Goal: Task Accomplishment & Management: Manage account settings

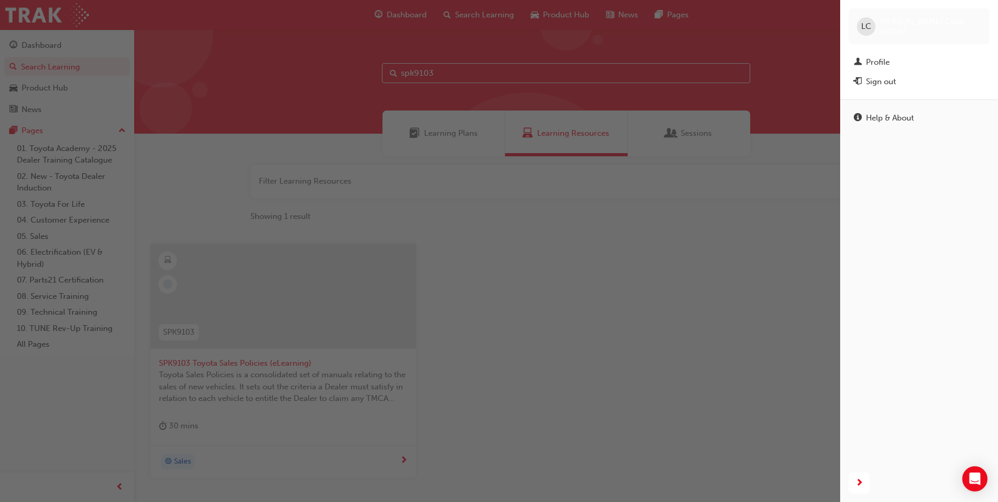
click at [212, 61] on div "button" at bounding box center [420, 251] width 841 height 502
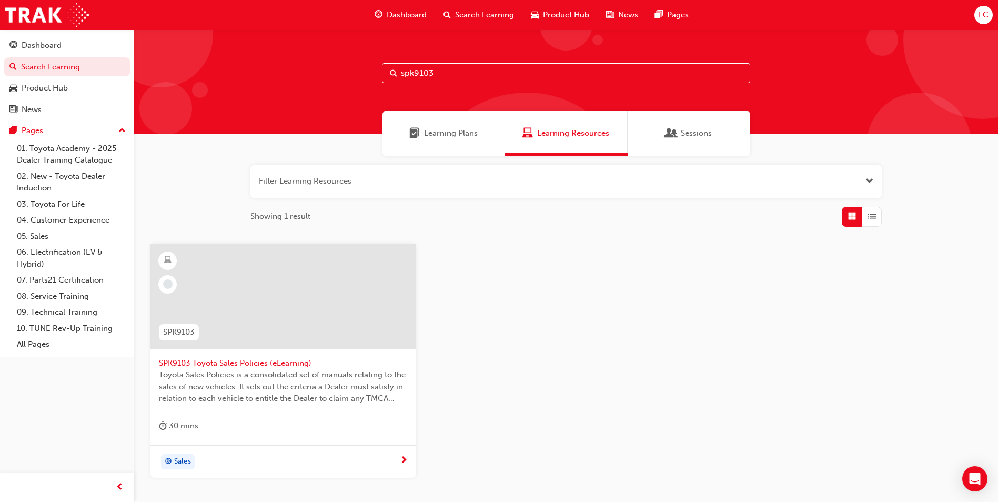
click at [979, 17] on span "LC" at bounding box center [984, 15] width 10 height 12
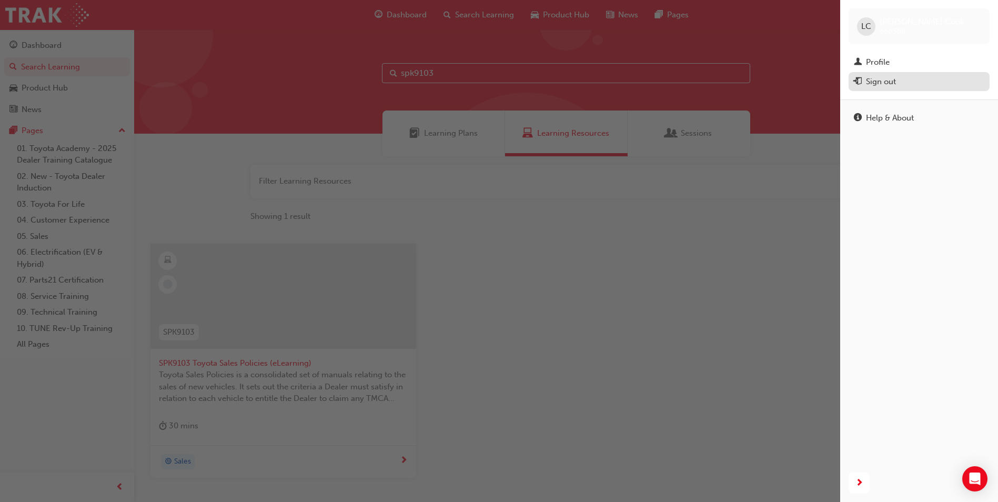
click at [885, 76] on div "Sign out" at bounding box center [881, 82] width 30 height 12
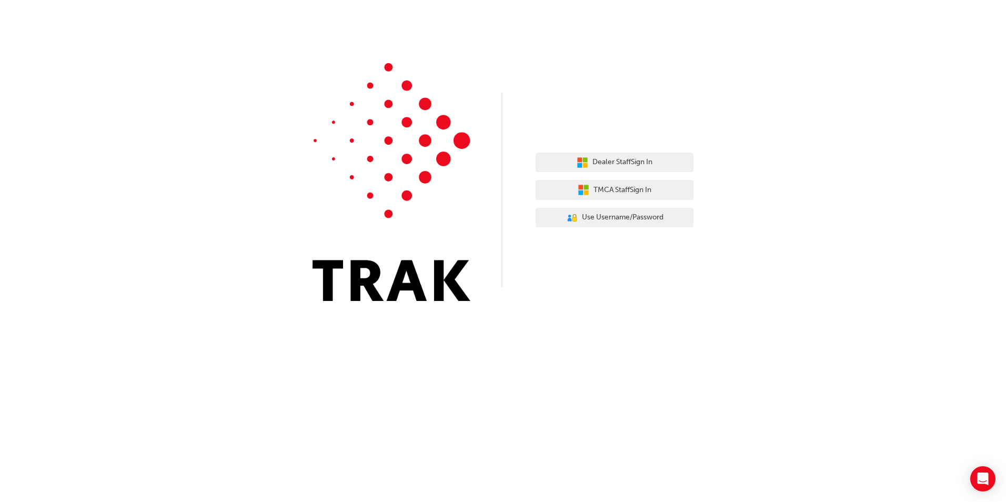
click at [996, 89] on div "Dealer Staff Sign In TMCA Staff Sign In User Authentication Icon - Blue Person,…" at bounding box center [503, 158] width 1006 height 317
